Goal: Book appointment/travel/reservation

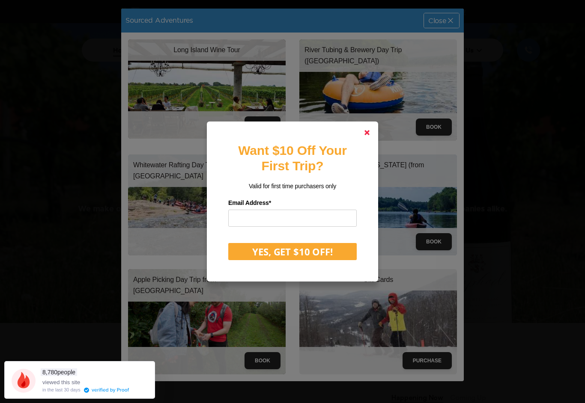
click at [367, 135] on polygon at bounding box center [366, 132] width 5 height 5
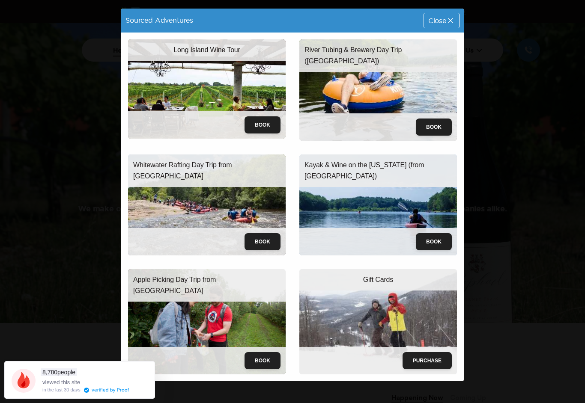
click at [175, 199] on img at bounding box center [206, 204] width 157 height 101
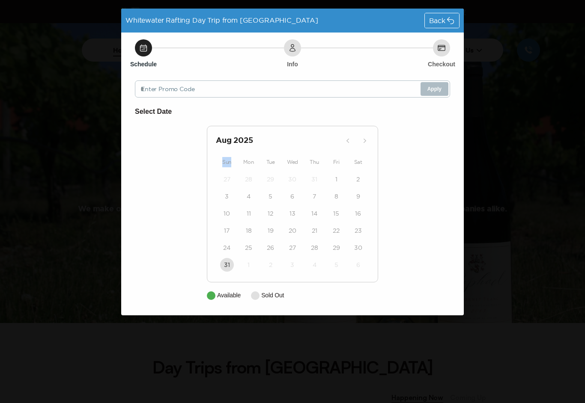
click at [393, 141] on div "Select Date [DATE] Sun Mon Tue Wed Thu Fri Sat 27 28 29 30 31 1 2 3 4 5 6 7 8 9…" at bounding box center [292, 203] width 315 height 194
click at [380, 127] on div "Select Date [DATE] Sun Mon Tue Wed Thu Fri Sat 27 28 29 30 31 1 2 3 4 5 6 7 8 9…" at bounding box center [292, 203] width 315 height 194
click at [164, 112] on h6 "Select Date" at bounding box center [292, 111] width 315 height 11
click at [395, 128] on div "Select Date [DATE] Sun Mon Tue Wed Thu Fri Sat 27 28 29 30 31 1 2 3 4 5 6 7 8 9…" at bounding box center [292, 203] width 315 height 194
click at [456, 18] on div "Back" at bounding box center [442, 20] width 34 height 15
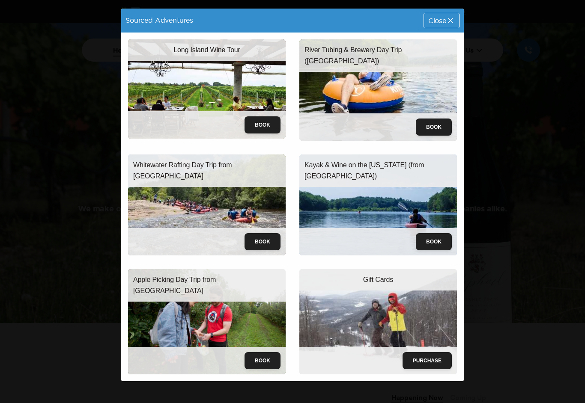
click at [271, 96] on img at bounding box center [206, 88] width 157 height 99
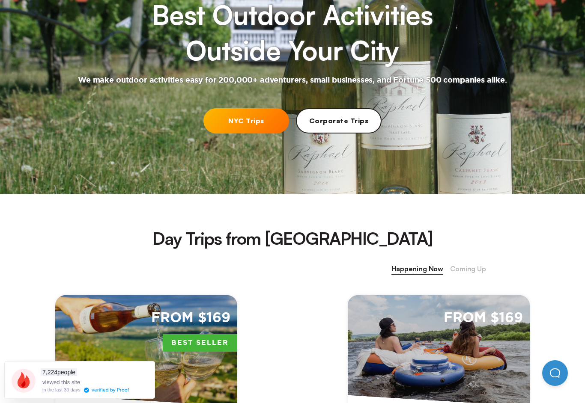
scroll to position [128, 0]
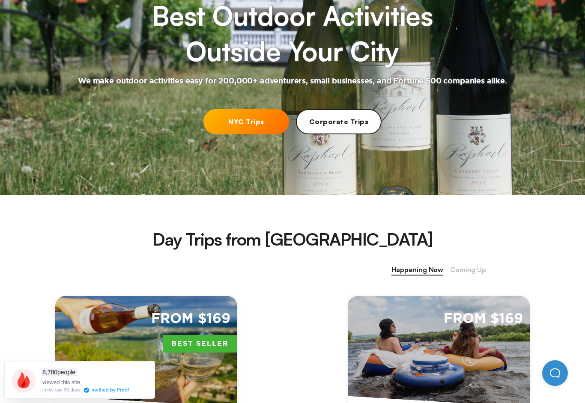
click at [223, 119] on link "NYC Trips" at bounding box center [246, 121] width 86 height 25
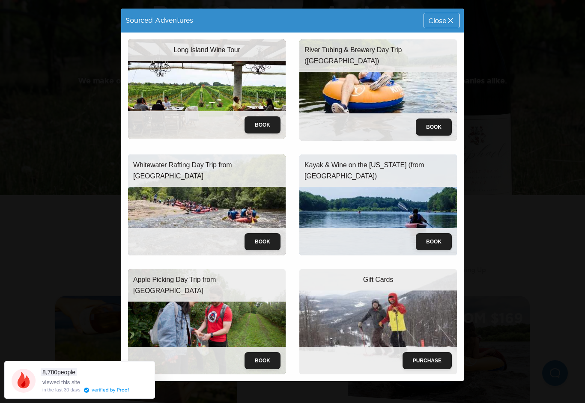
scroll to position [0, 0]
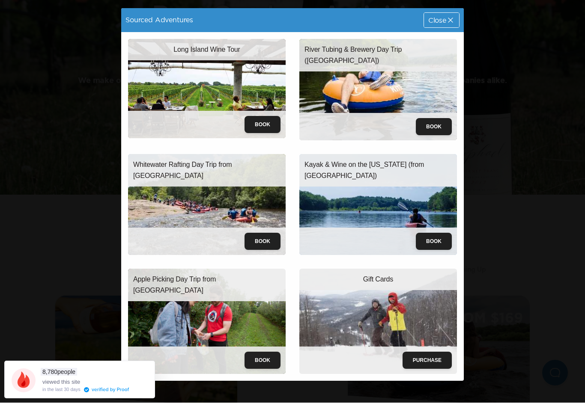
click at [262, 240] on button "Book" at bounding box center [262, 241] width 36 height 17
